Goal: Task Accomplishment & Management: Manage account settings

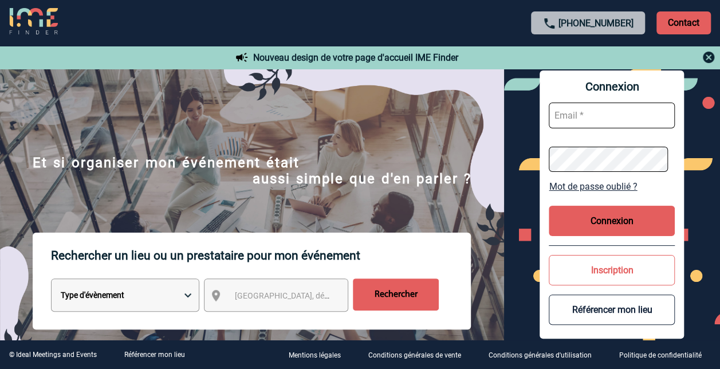
click at [580, 123] on input "text" at bounding box center [612, 116] width 126 height 26
type input "[EMAIL_ADDRESS][PERSON_NAME][DOMAIN_NAME]"
click at [610, 228] on button "Connexion" at bounding box center [612, 221] width 126 height 30
click at [608, 218] on button "Connexion" at bounding box center [612, 221] width 126 height 30
click at [608, 121] on input "text" at bounding box center [612, 116] width 126 height 26
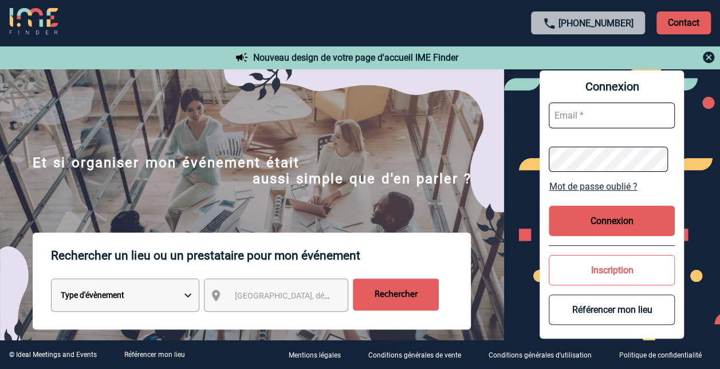
type input "[EMAIL_ADDRESS][PERSON_NAME][DOMAIN_NAME]"
click at [610, 188] on link "Mot de passe oublié ?" at bounding box center [612, 186] width 126 height 11
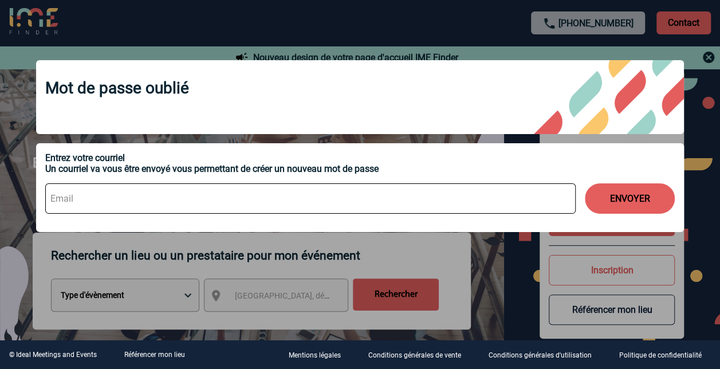
click at [69, 199] on input at bounding box center [310, 198] width 531 height 30
type input "marie-claude.brement@capgemini.com"
click at [632, 206] on button "ENVOYER" at bounding box center [630, 198] width 90 height 30
